Goal: Task Accomplishment & Management: Use online tool/utility

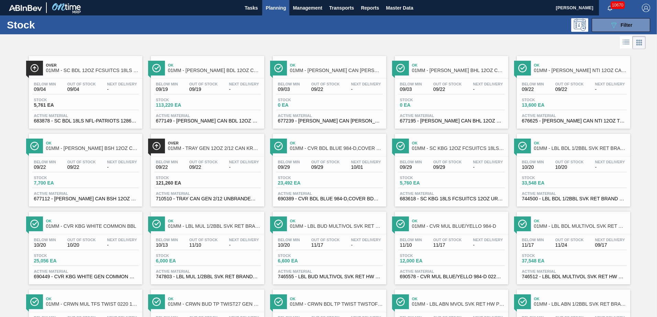
click at [216, 177] on div "Stock 121,260 EA" at bounding box center [207, 182] width 106 height 12
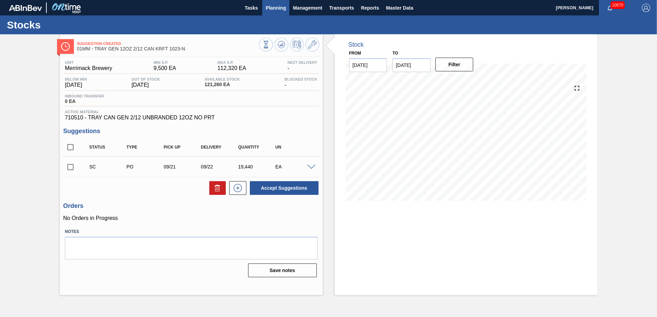
click at [277, 8] on span "Planning" at bounding box center [276, 8] width 20 height 8
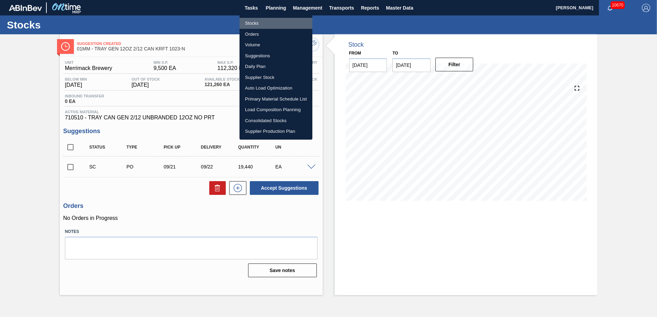
click at [256, 23] on li "Stocks" at bounding box center [275, 23] width 73 height 11
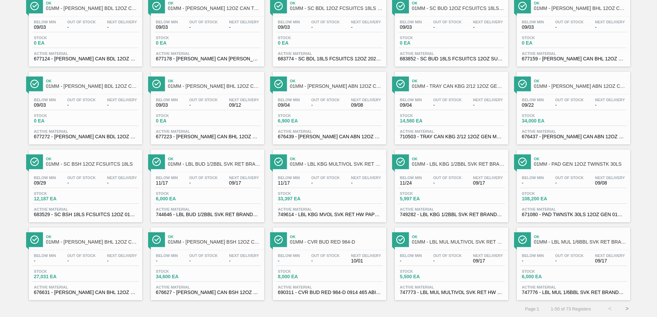
scroll to position [530, 0]
click at [626, 308] on button ">" at bounding box center [626, 308] width 17 height 17
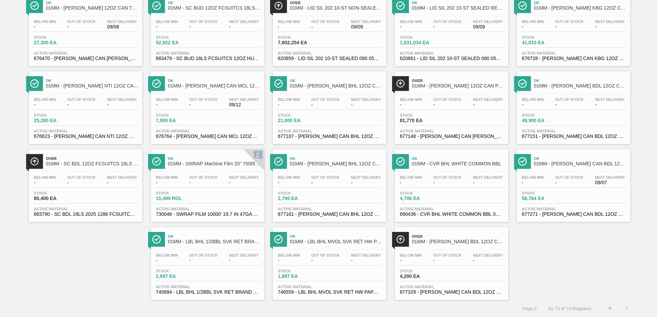
scroll to position [0, 0]
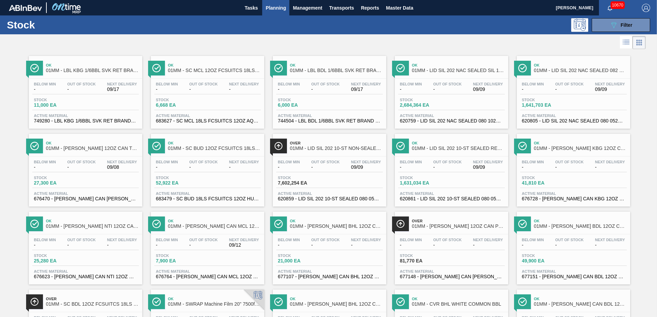
click at [319, 181] on span "7,602,254 EA" at bounding box center [302, 183] width 48 height 5
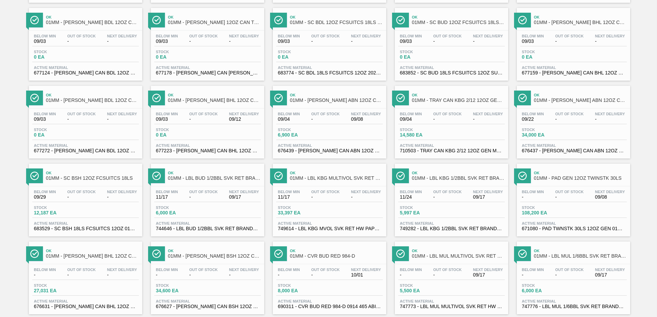
scroll to position [530, 0]
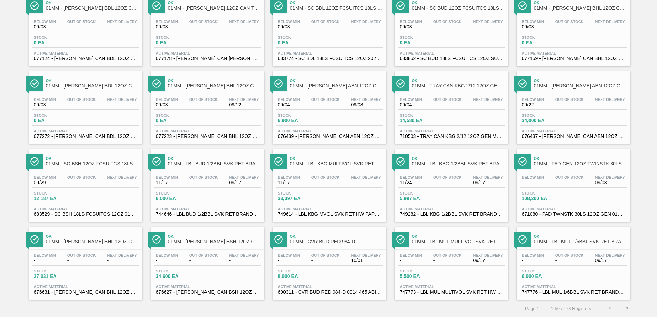
click at [624, 307] on button ">" at bounding box center [626, 308] width 17 height 17
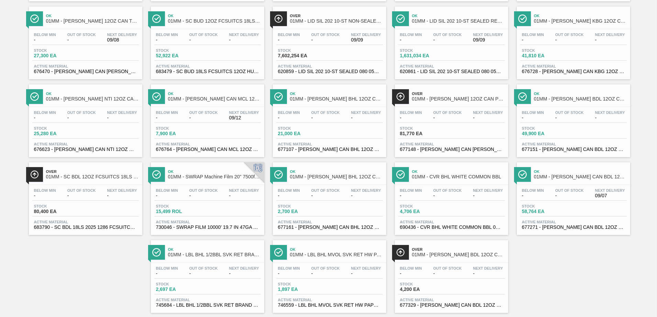
scroll to position [141, 0]
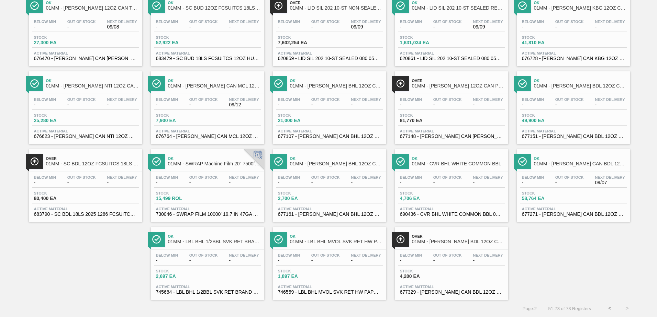
click at [611, 311] on button "<" at bounding box center [609, 308] width 17 height 17
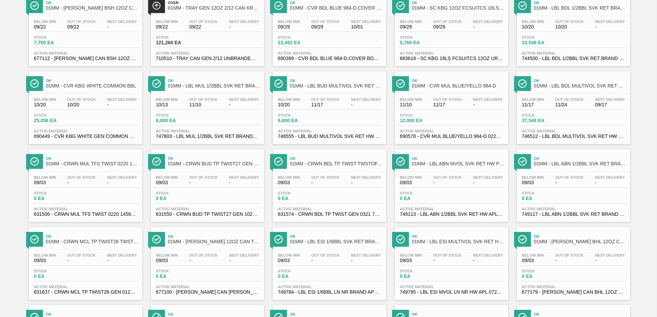
scroll to position [0, 0]
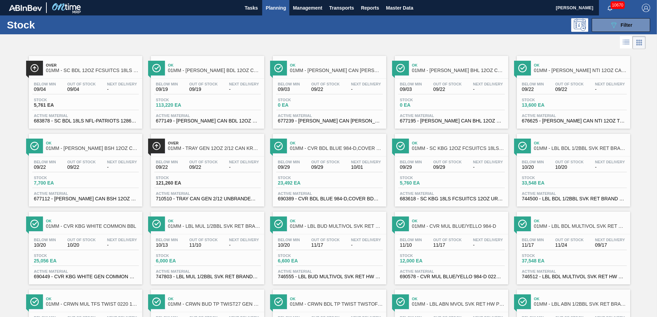
click at [208, 111] on div "Below Min 09/19 Out Of Stock 09/19 Next Delivery - Stock 113,220 EA Active Mate…" at bounding box center [207, 102] width 113 height 47
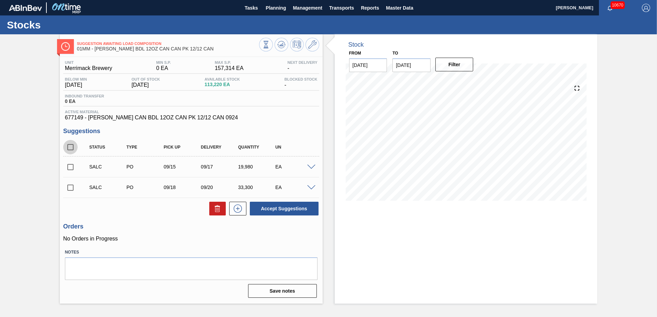
click at [71, 146] on input "checkbox" at bounding box center [70, 147] width 14 height 14
checkbox input "true"
click at [287, 207] on button "Accept Suggestions" at bounding box center [284, 209] width 69 height 14
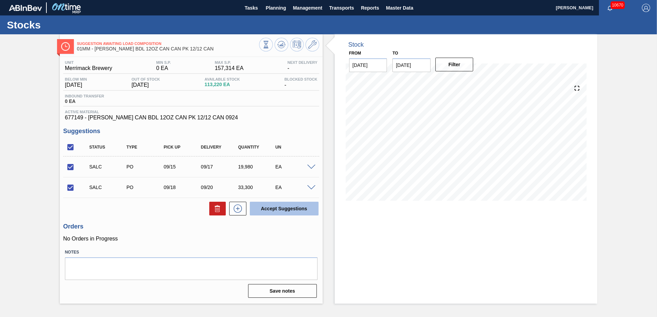
checkbox input "false"
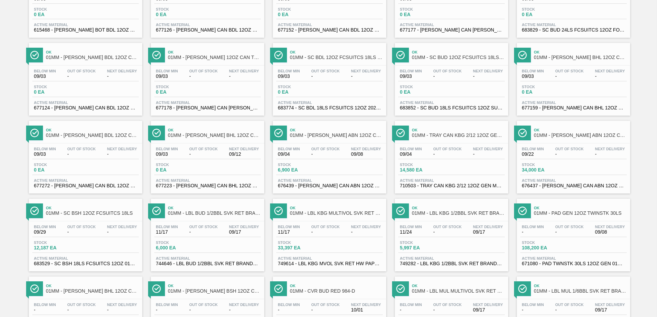
scroll to position [530, 0]
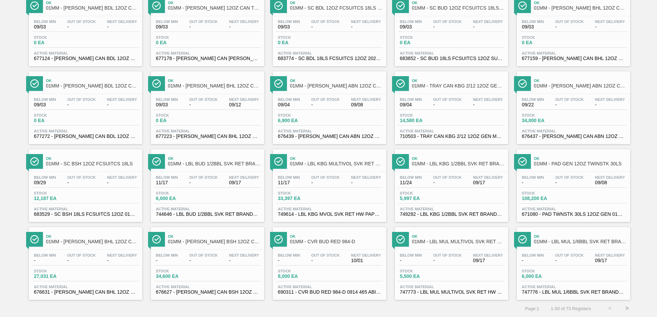
click at [627, 306] on button ">" at bounding box center [626, 308] width 17 height 17
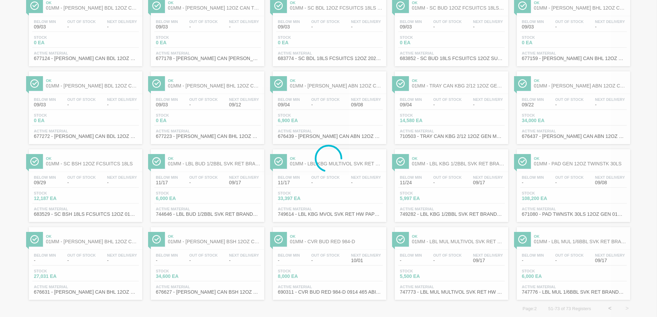
scroll to position [0, 0]
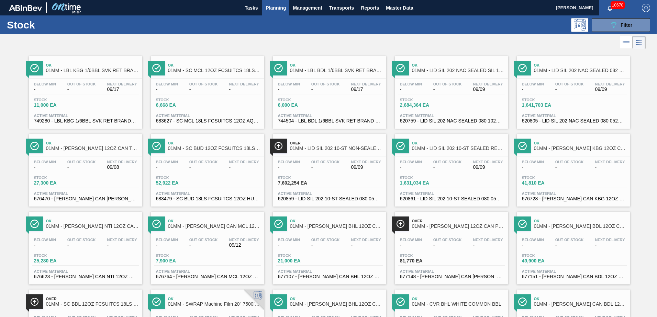
click at [443, 249] on div "Below Min - Out Of Stock - Next Delivery -" at bounding box center [451, 244] width 106 height 12
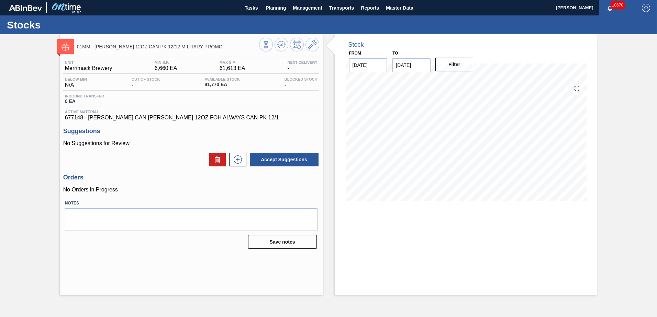
click at [334, 156] on div "Stock From [DATE] to [DATE] Filter" at bounding box center [460, 164] width 275 height 261
click at [274, 4] on span "Planning" at bounding box center [276, 8] width 20 height 8
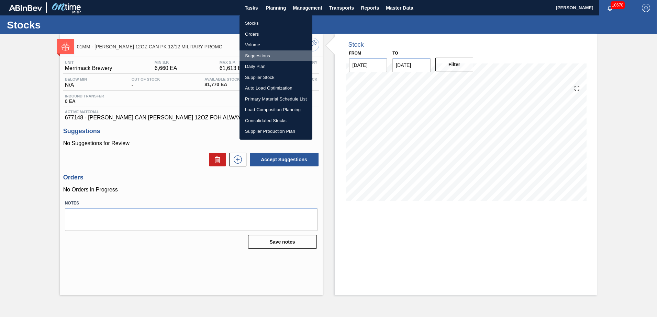
click at [261, 54] on li "Suggestions" at bounding box center [275, 55] width 73 height 11
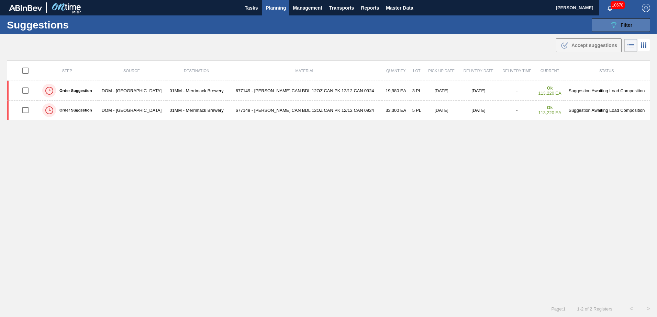
click at [622, 27] on div "089F7B8B-B2A5-4AFE-B5C0-19BA573D28AC Filter" at bounding box center [620, 25] width 23 height 8
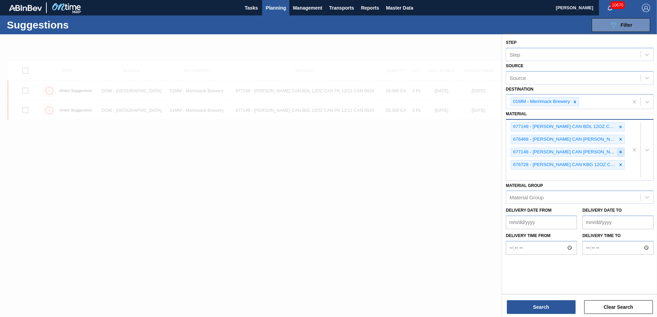
click at [622, 153] on icon at bounding box center [620, 152] width 5 height 5
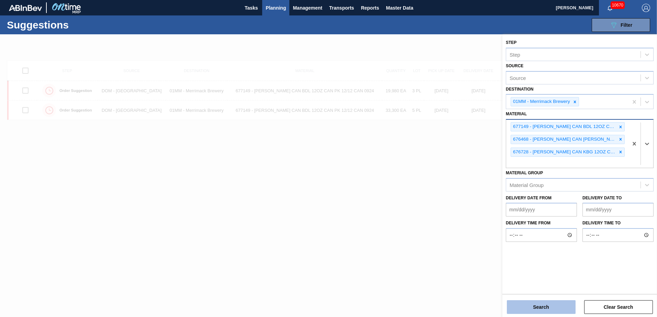
click at [545, 304] on button "Search" at bounding box center [541, 308] width 69 height 14
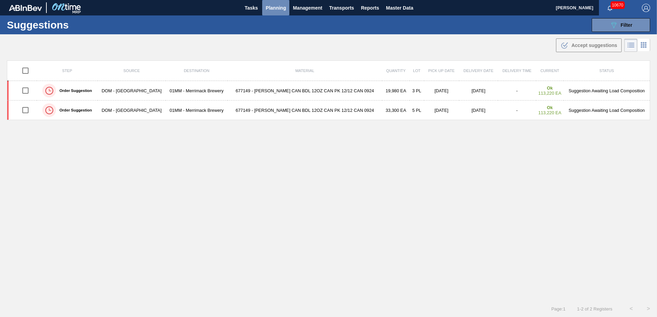
click at [274, 10] on span "Planning" at bounding box center [276, 8] width 20 height 8
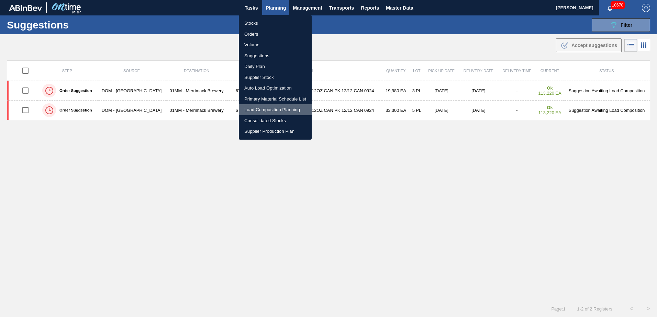
click at [264, 110] on li "Load Composition Planning" at bounding box center [275, 109] width 73 height 11
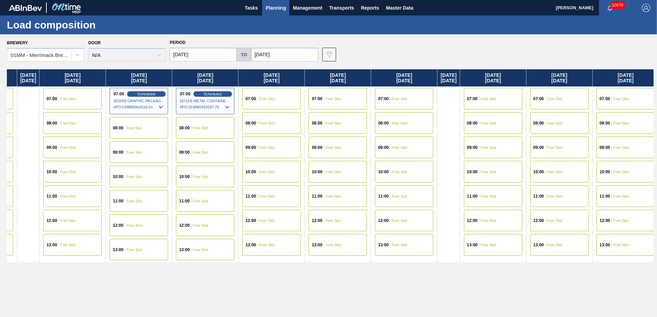
drag, startPoint x: 512, startPoint y: 186, endPoint x: 195, endPoint y: 193, distance: 317.5
click at [196, 193] on div "[DATE] 07:00 Free Slot 08:00 Free Slot 09:00 Free Slot 10:00 Free Slot 11:00 Fr…" at bounding box center [330, 191] width 647 height 244
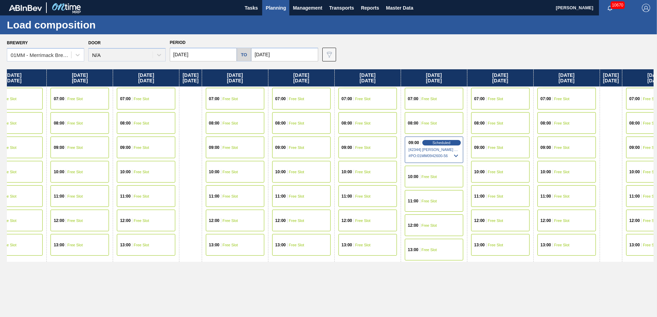
scroll to position [0, 580]
drag, startPoint x: 480, startPoint y: 169, endPoint x: 222, endPoint y: 169, distance: 257.7
click at [222, 169] on div "[DATE] 07:00 Free Slot 08:00 Free Slot 09:00 Free Slot 10:00 Free Slot 11:00 Fr…" at bounding box center [330, 191] width 647 height 244
